Goal: Task Accomplishment & Management: Use online tool/utility

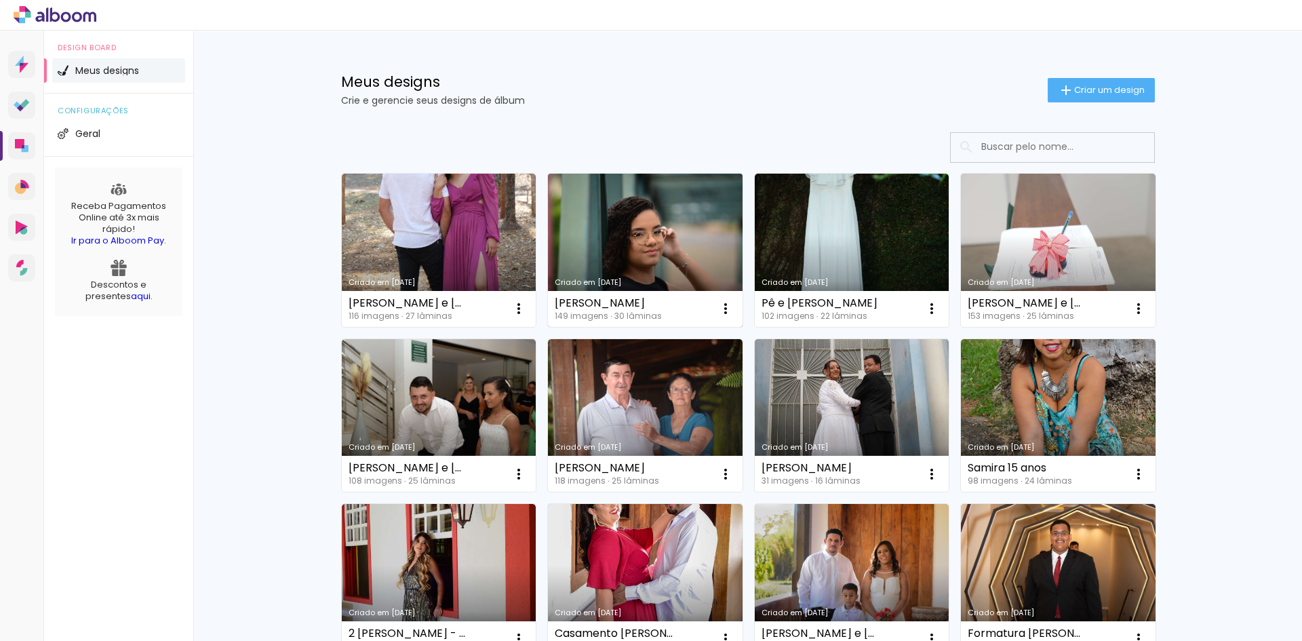
click at [651, 277] on link "Criado em [DATE]" at bounding box center [645, 250] width 195 height 153
